Goal: Task Accomplishment & Management: Complete application form

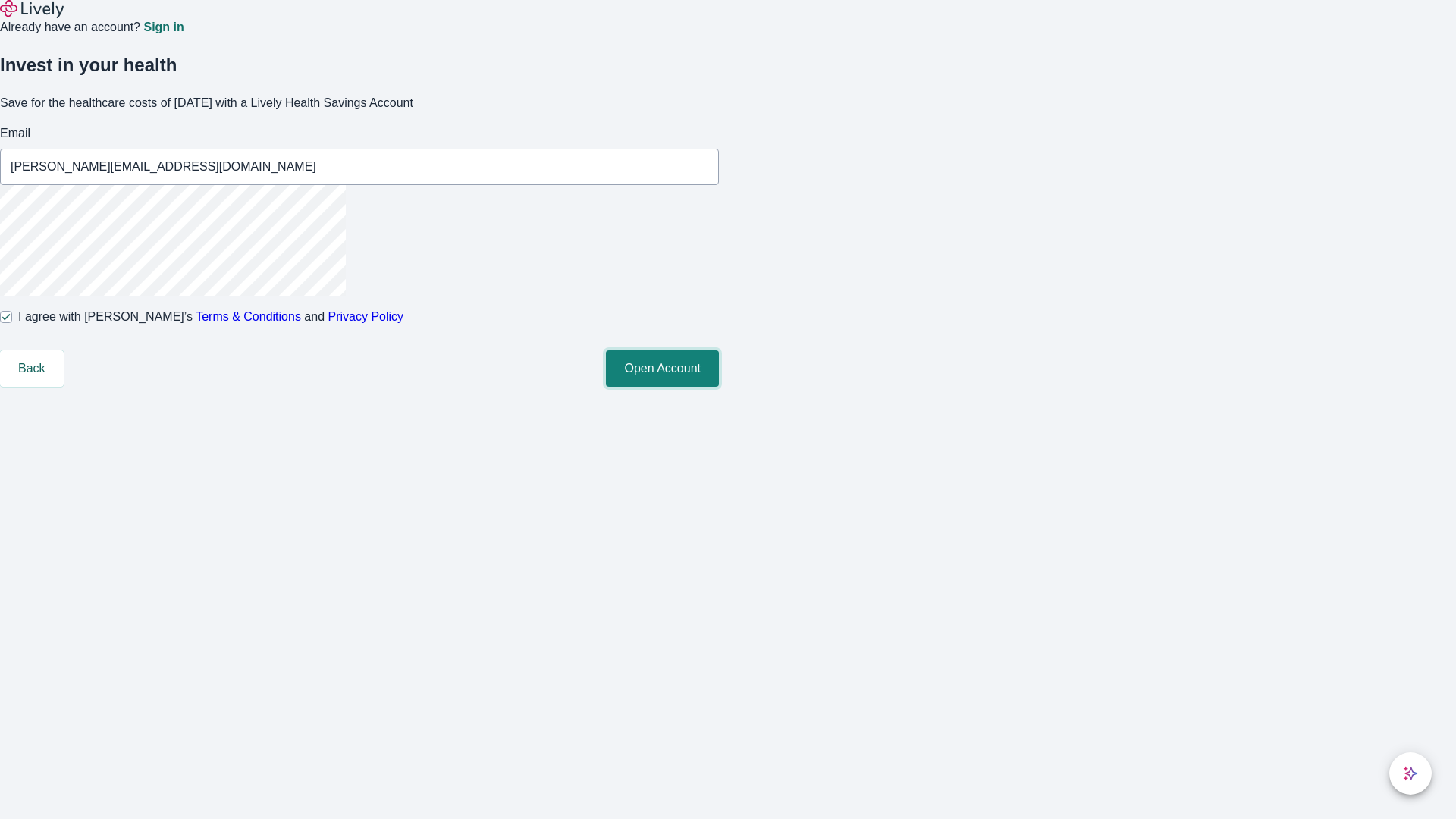
click at [719, 387] on button "Open Account" at bounding box center [662, 369] width 113 height 36
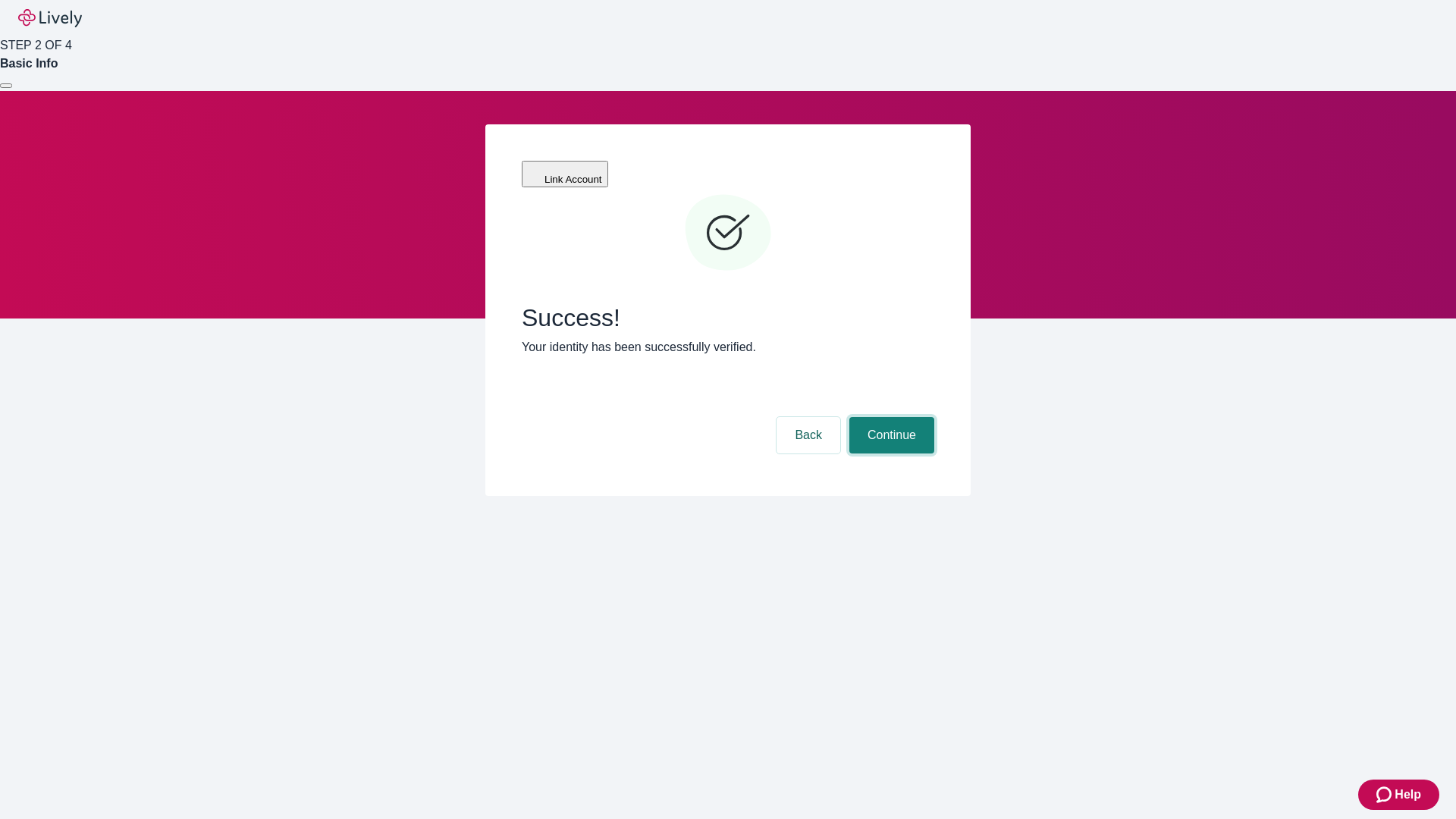
click at [889, 417] on button "Continue" at bounding box center [891, 435] width 85 height 36
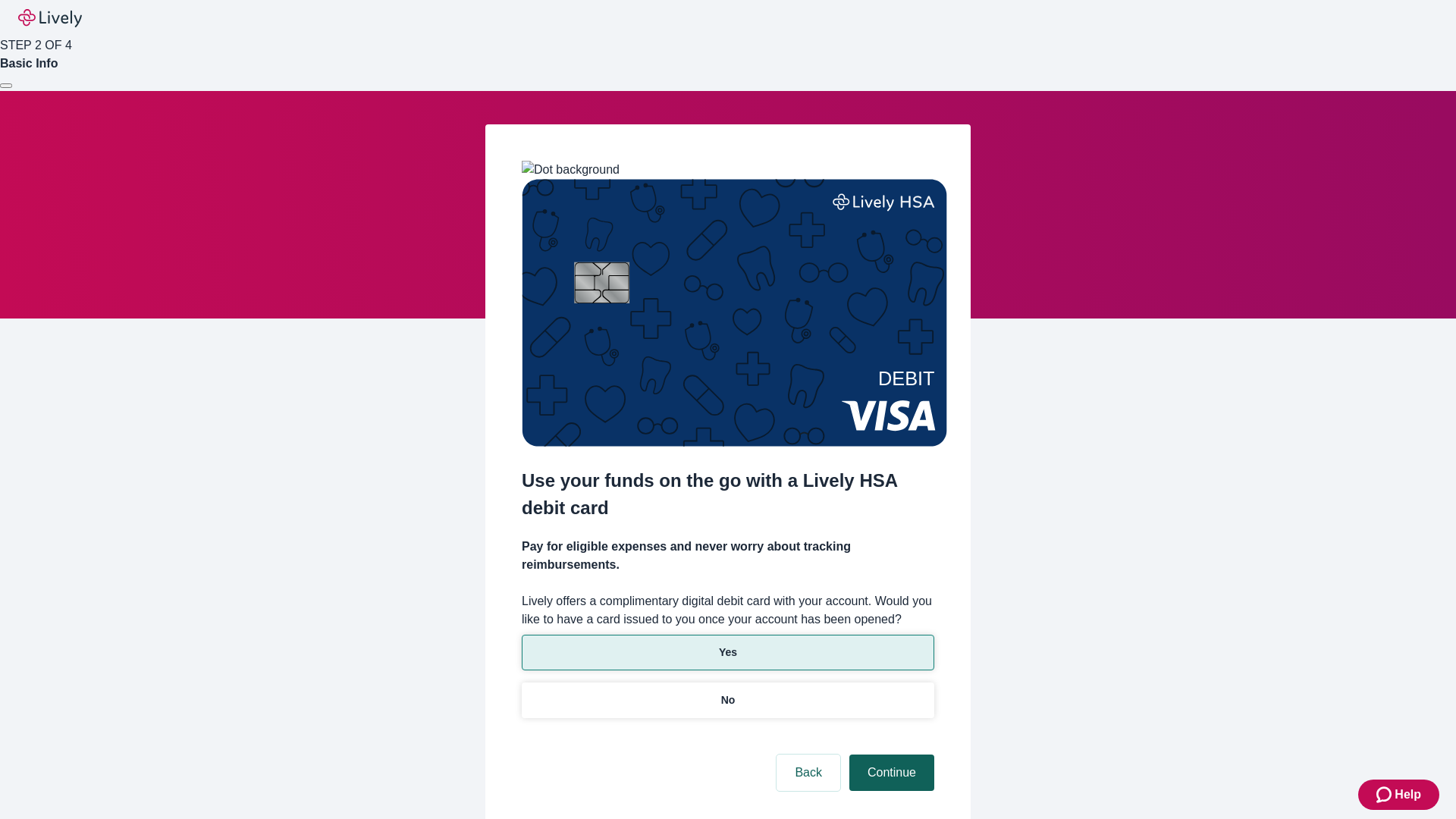
click at [727, 692] on p "No" at bounding box center [728, 700] width 14 height 16
click at [889, 754] on button "Continue" at bounding box center [891, 772] width 85 height 36
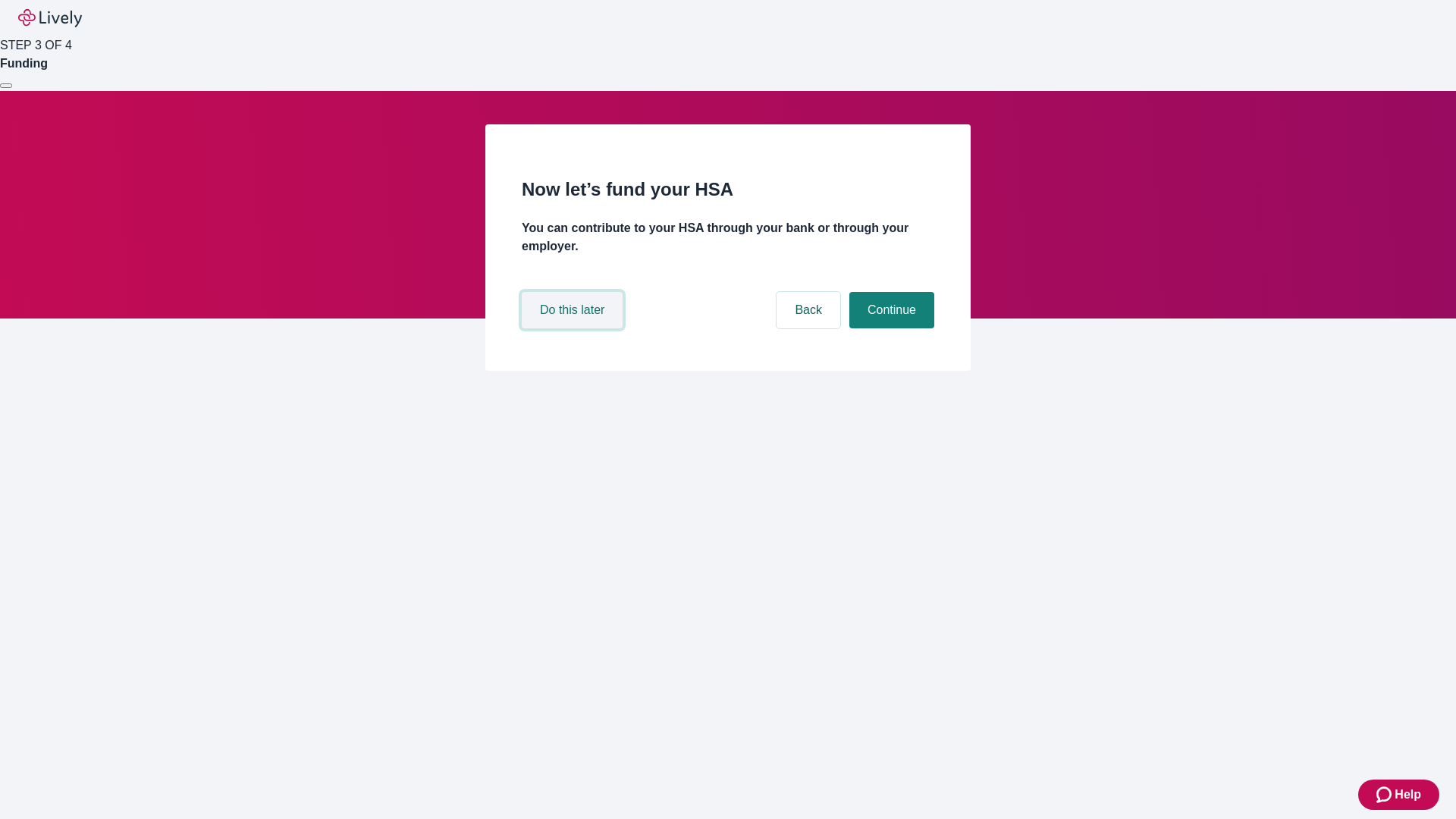
click at [574, 329] on button "Do this later" at bounding box center [572, 310] width 101 height 36
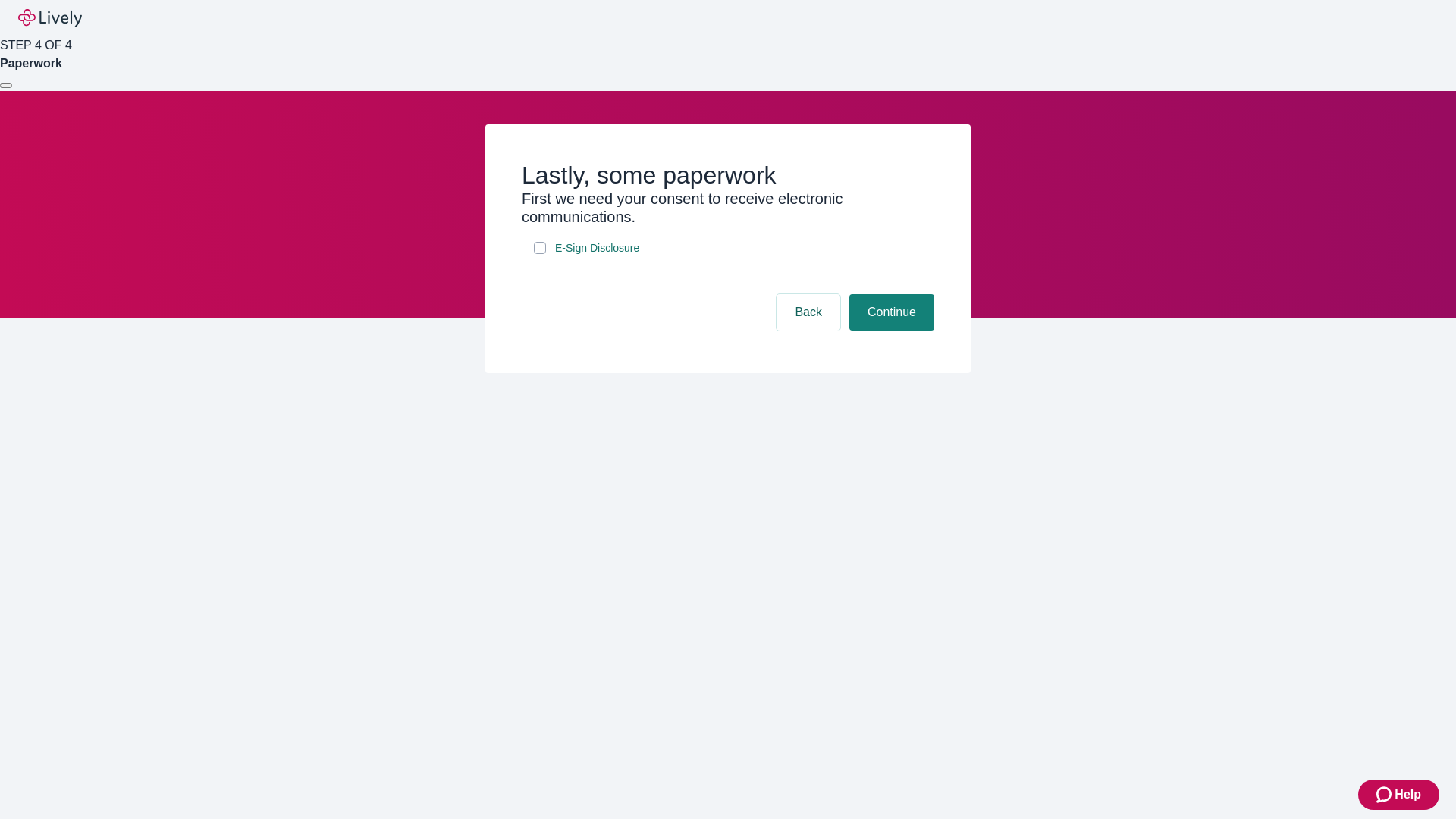
click at [540, 254] on input "E-Sign Disclosure" at bounding box center [539, 248] width 12 height 12
checkbox input "true"
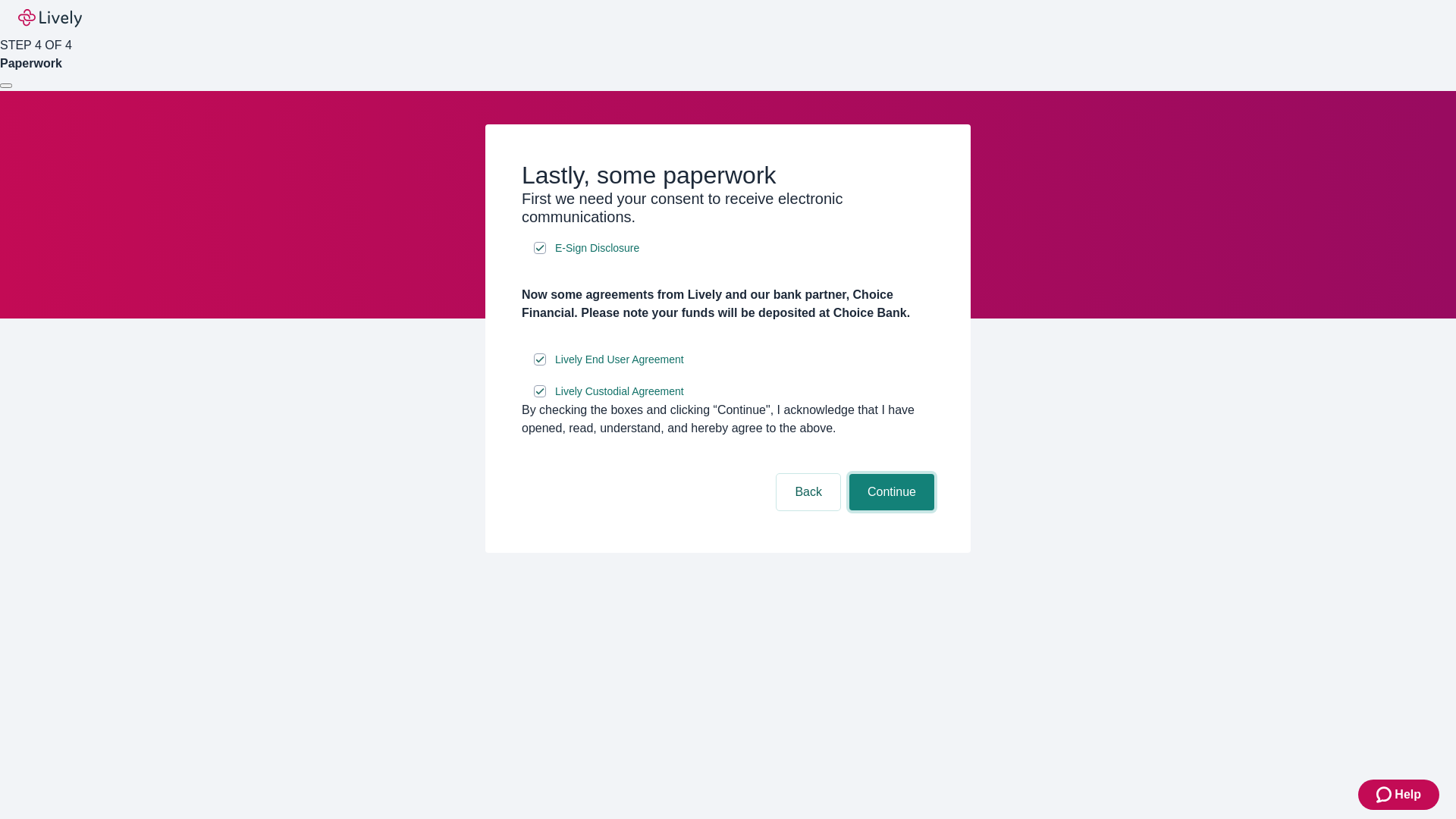
click at [889, 510] on button "Continue" at bounding box center [891, 492] width 85 height 36
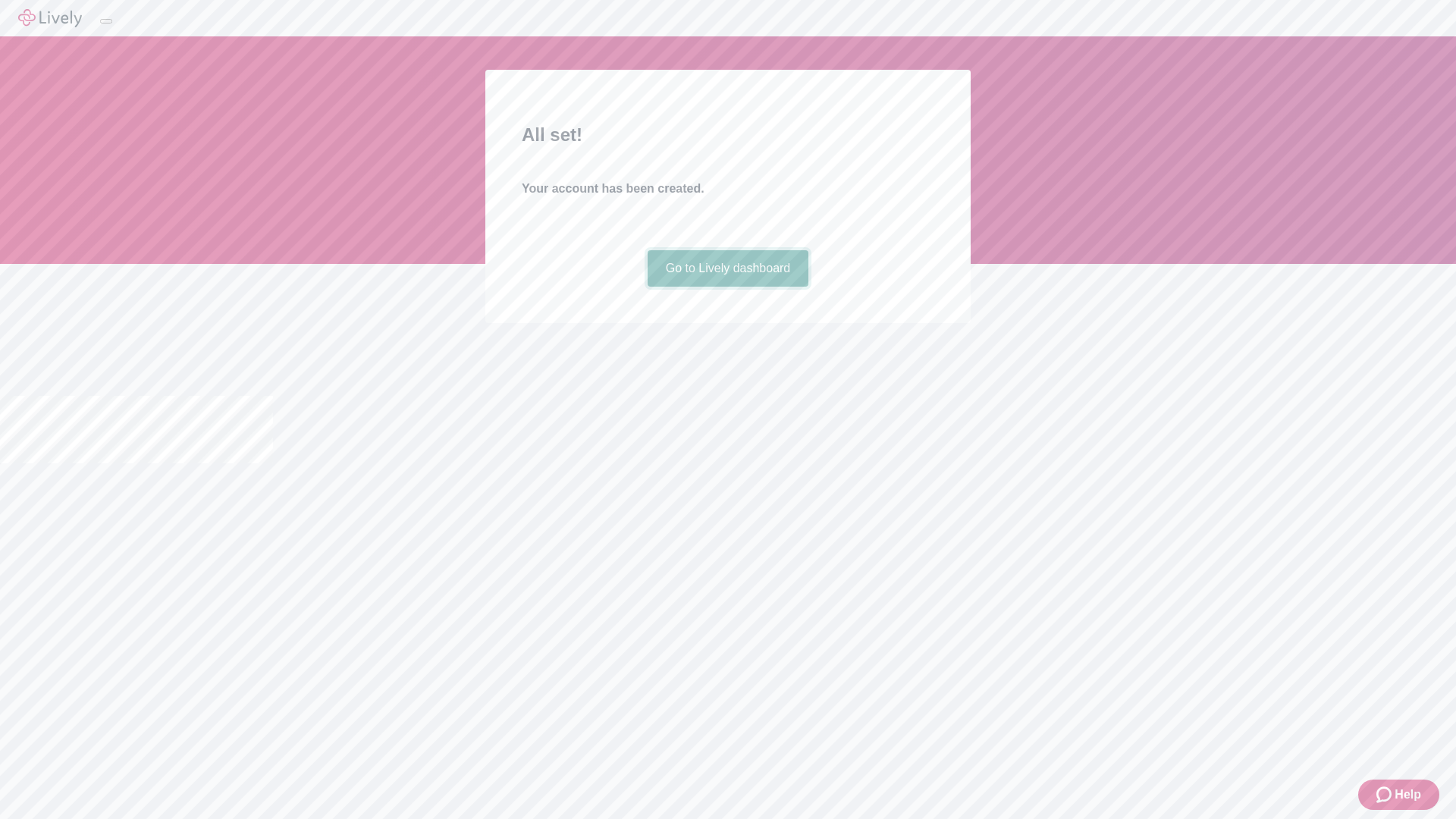
click at [727, 287] on link "Go to Lively dashboard" at bounding box center [728, 269] width 162 height 36
